Goal: Browse casually

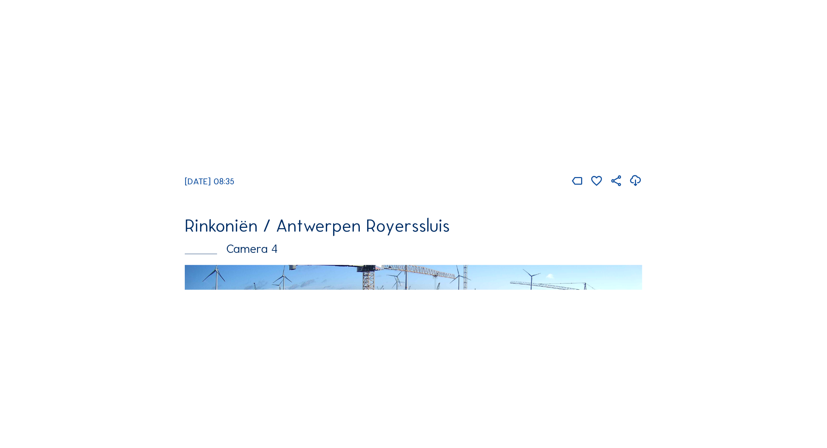
scroll to position [1315, 0]
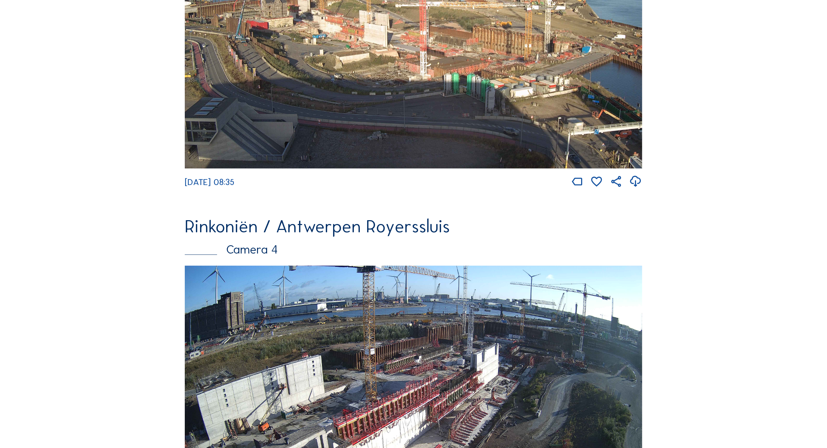
click at [307, 110] on img at bounding box center [414, 40] width 458 height 258
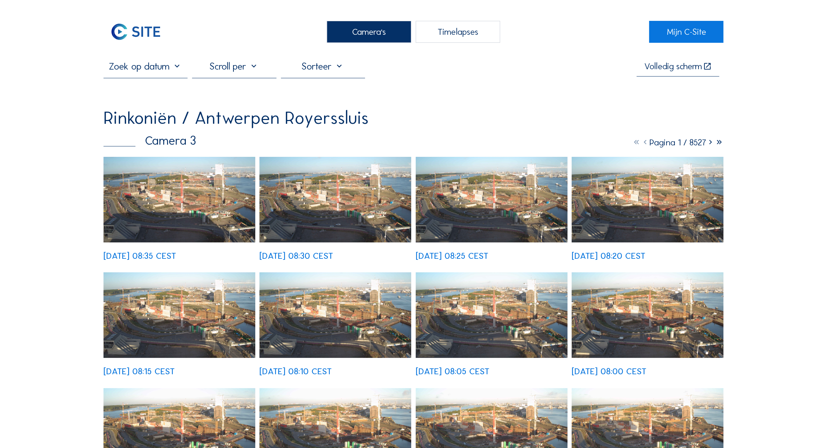
click at [189, 193] on img at bounding box center [180, 199] width 152 height 85
